Goal: Go to known website: Go to known website

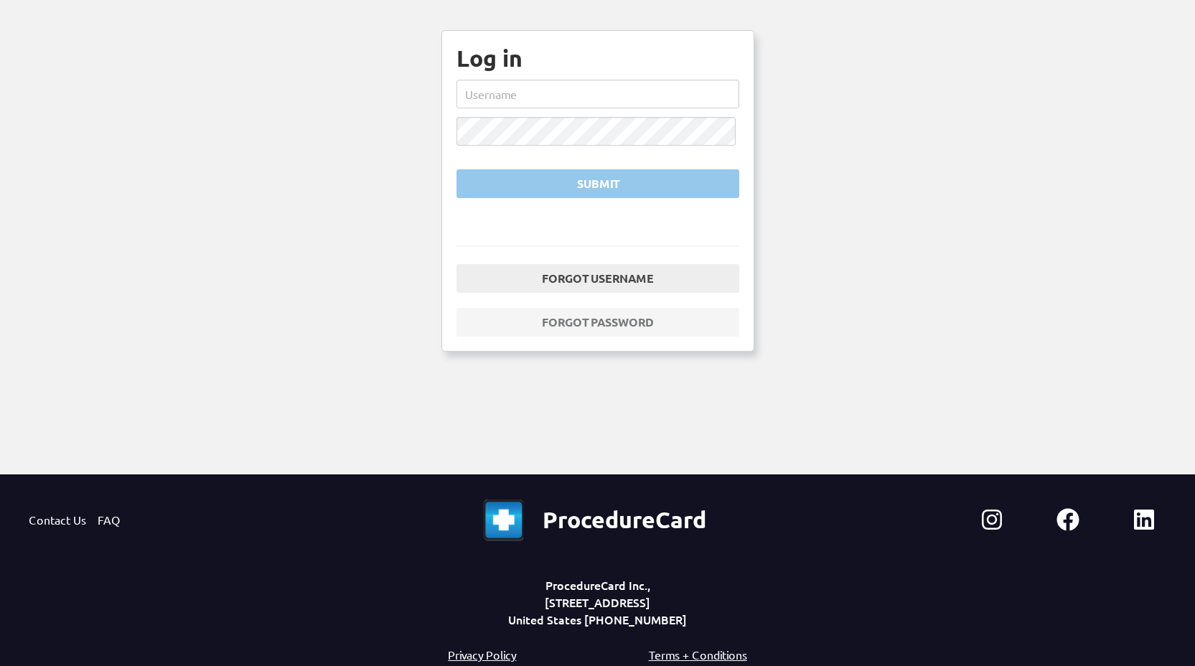
scroll to position [157, 0]
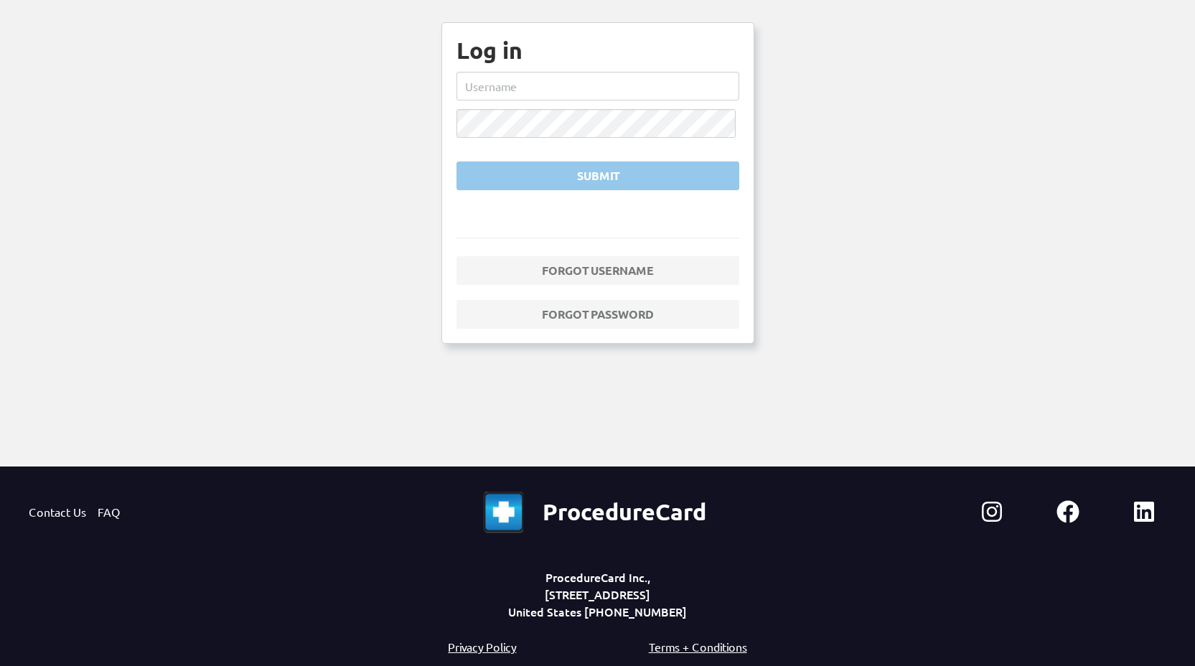
click at [250, 259] on ng-component "ProcedureCard Contact Us Sign up Log in Log in Submit Forgot username Forgot pa…" at bounding box center [597, 254] width 1195 height 823
